Goal: Register for event/course

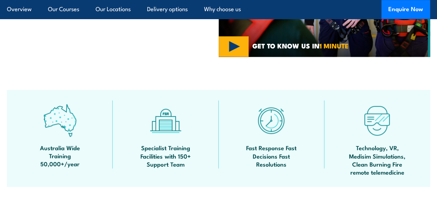
scroll to position [346, 0]
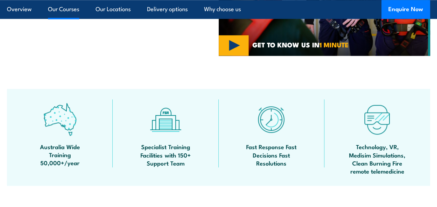
click at [66, 10] on link "Our Courses" at bounding box center [63, 9] width 31 height 18
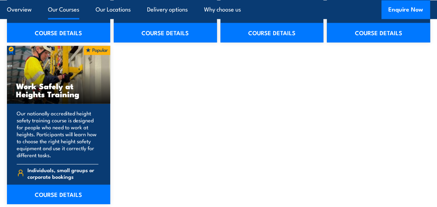
scroll to position [898, 0]
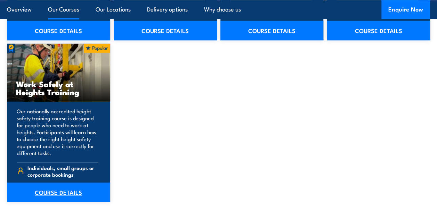
click at [63, 193] on link "COURSE DETAILS" at bounding box center [58, 191] width 103 height 19
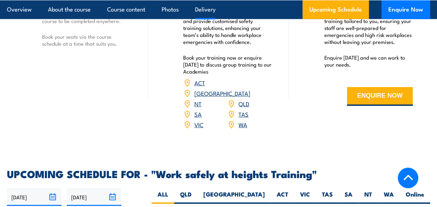
scroll to position [935, 0]
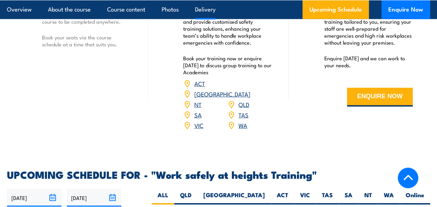
click at [241, 100] on link "QLD" at bounding box center [244, 104] width 11 height 8
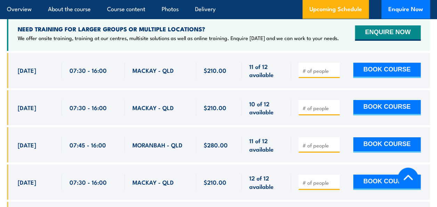
scroll to position [1157, 0]
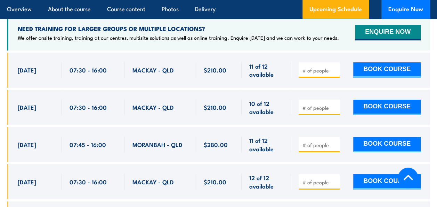
click at [312, 136] on div "BOOK COURSE" at bounding box center [360, 144] width 122 height 16
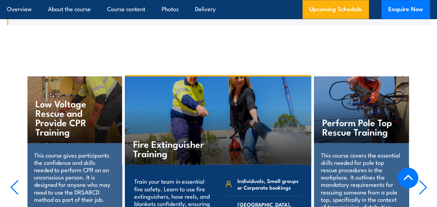
scroll to position [1788, 0]
